Goal: Find specific page/section: Find specific page/section

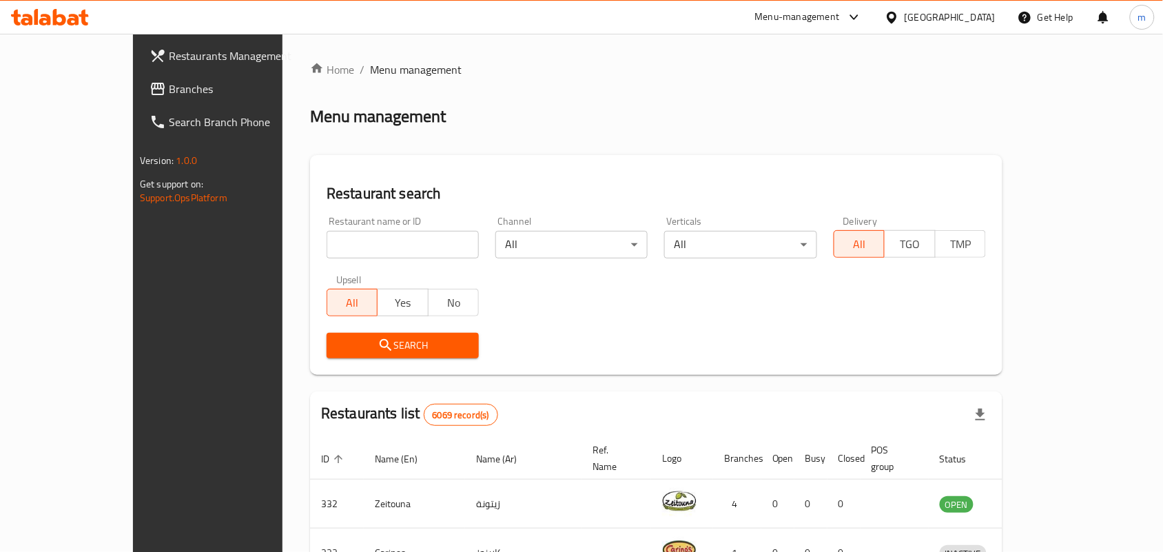
click at [534, 136] on div "Home / Menu management Menu management Restaurant search Restaurant name or ID …" at bounding box center [656, 502] width 693 height 882
click at [863, 21] on icon at bounding box center [854, 17] width 17 height 17
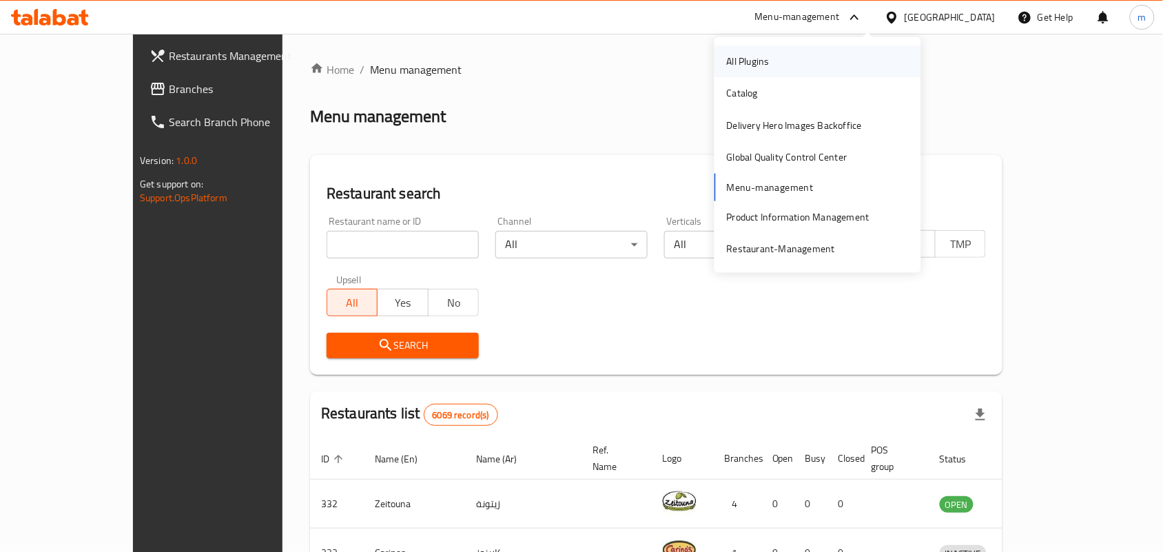
click at [746, 57] on div "All Plugins" at bounding box center [748, 61] width 43 height 15
